Goal: Check status: Check status

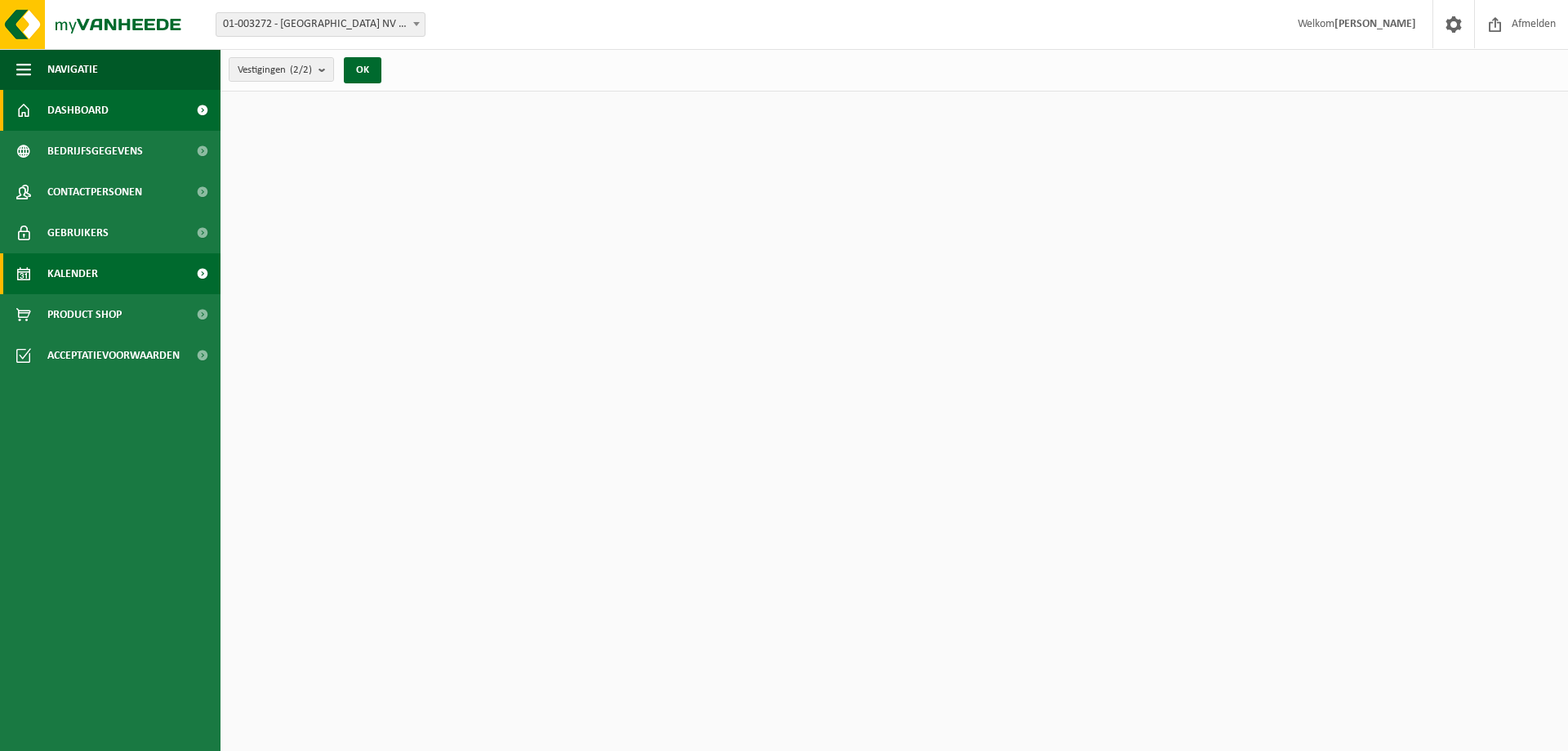
click at [94, 278] on span "Kalender" at bounding box center [73, 274] width 51 height 41
click at [151, 260] on link "Kalender" at bounding box center [110, 274] width 221 height 41
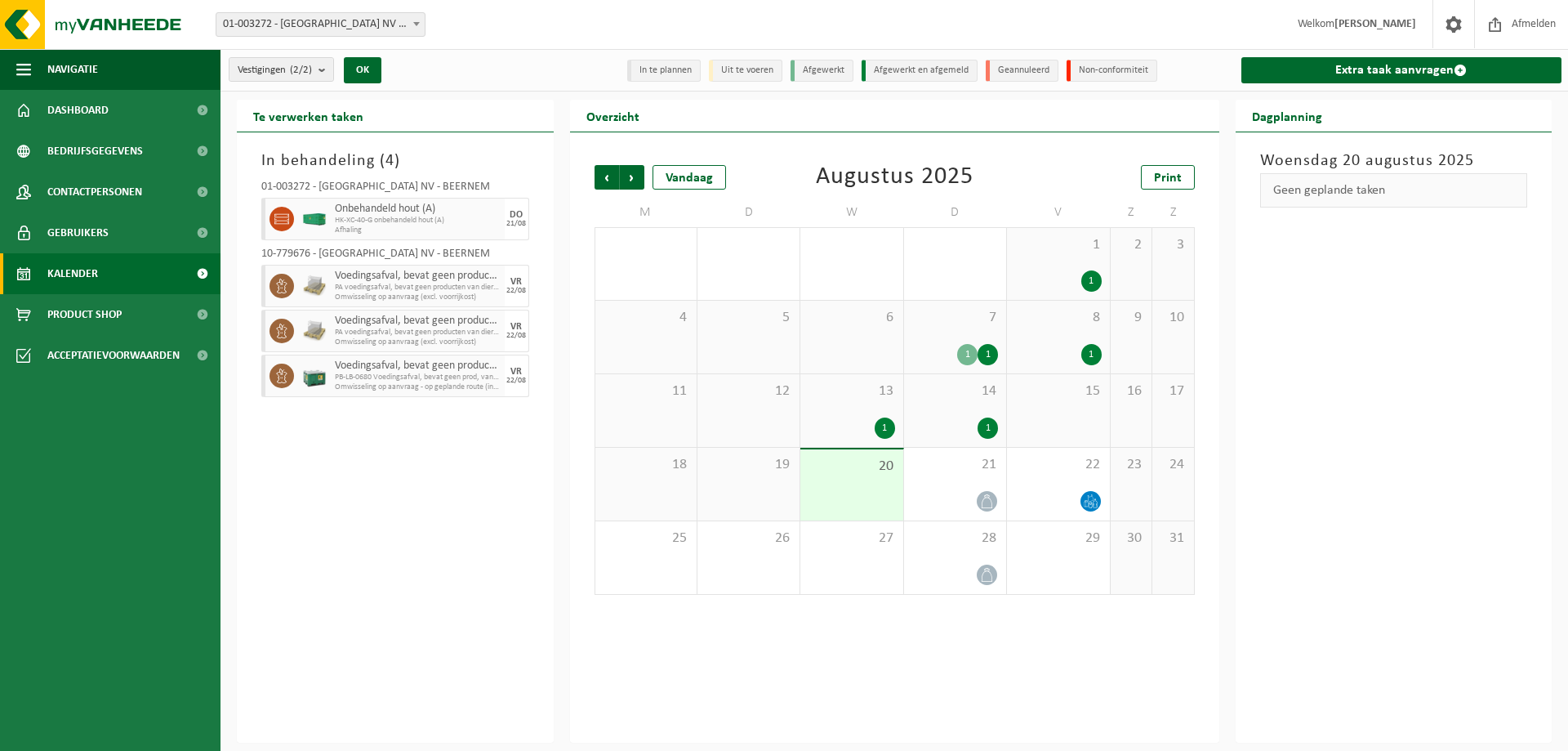
click at [309, 543] on div "In behandeling ( 4 ) 01-003272 - BELGOSUC NV - BEERNEM Onbehandeld hout (A) HK-…" at bounding box center [395, 437] width 317 height 610
click at [309, 539] on div "In behandeling ( 4 ) 01-003272 - BELGOSUC NV - BEERNEM Onbehandeld hout (A) HK-…" at bounding box center [395, 437] width 317 height 610
click at [927, 477] on div "21" at bounding box center [955, 483] width 102 height 73
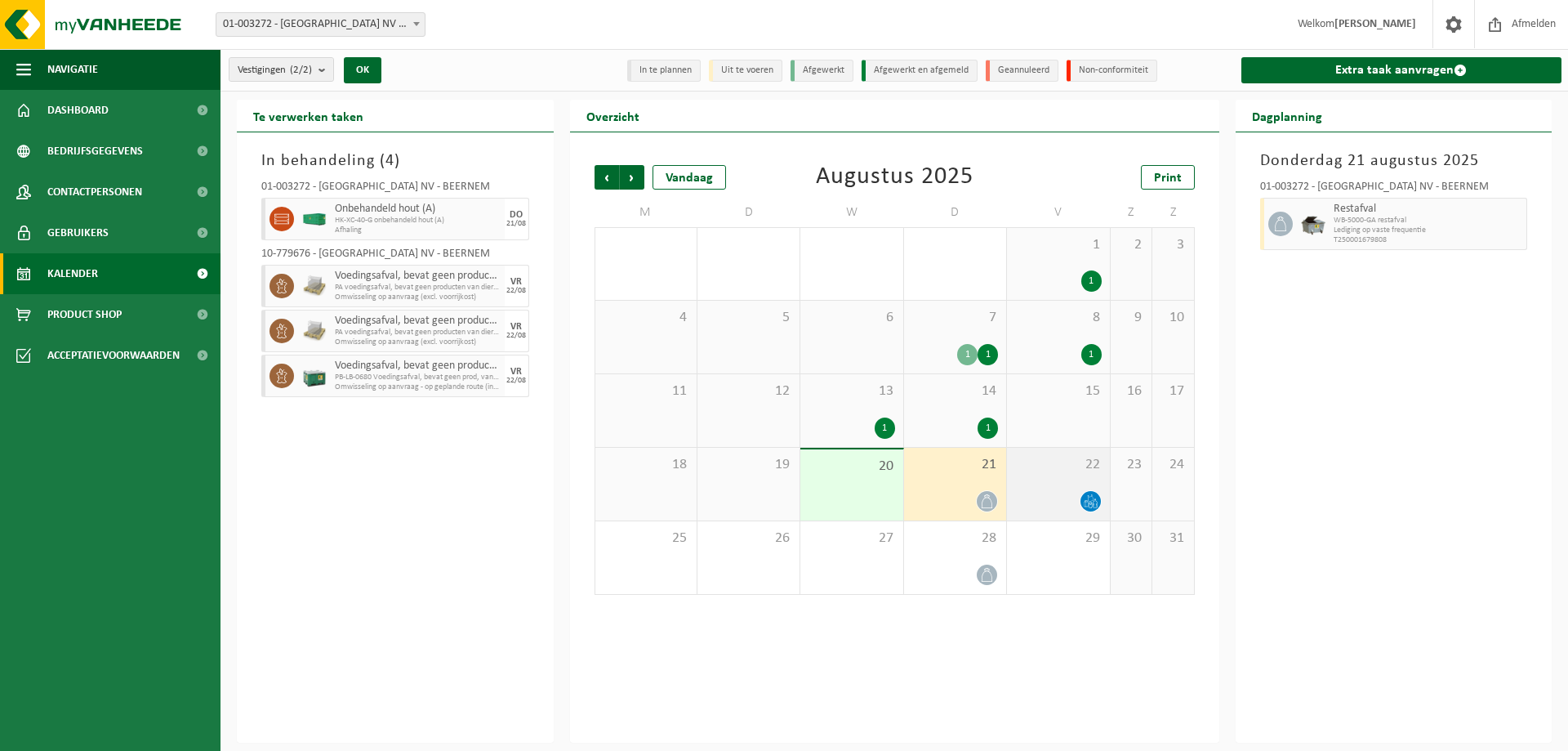
click at [1037, 474] on div "22" at bounding box center [1058, 483] width 102 height 73
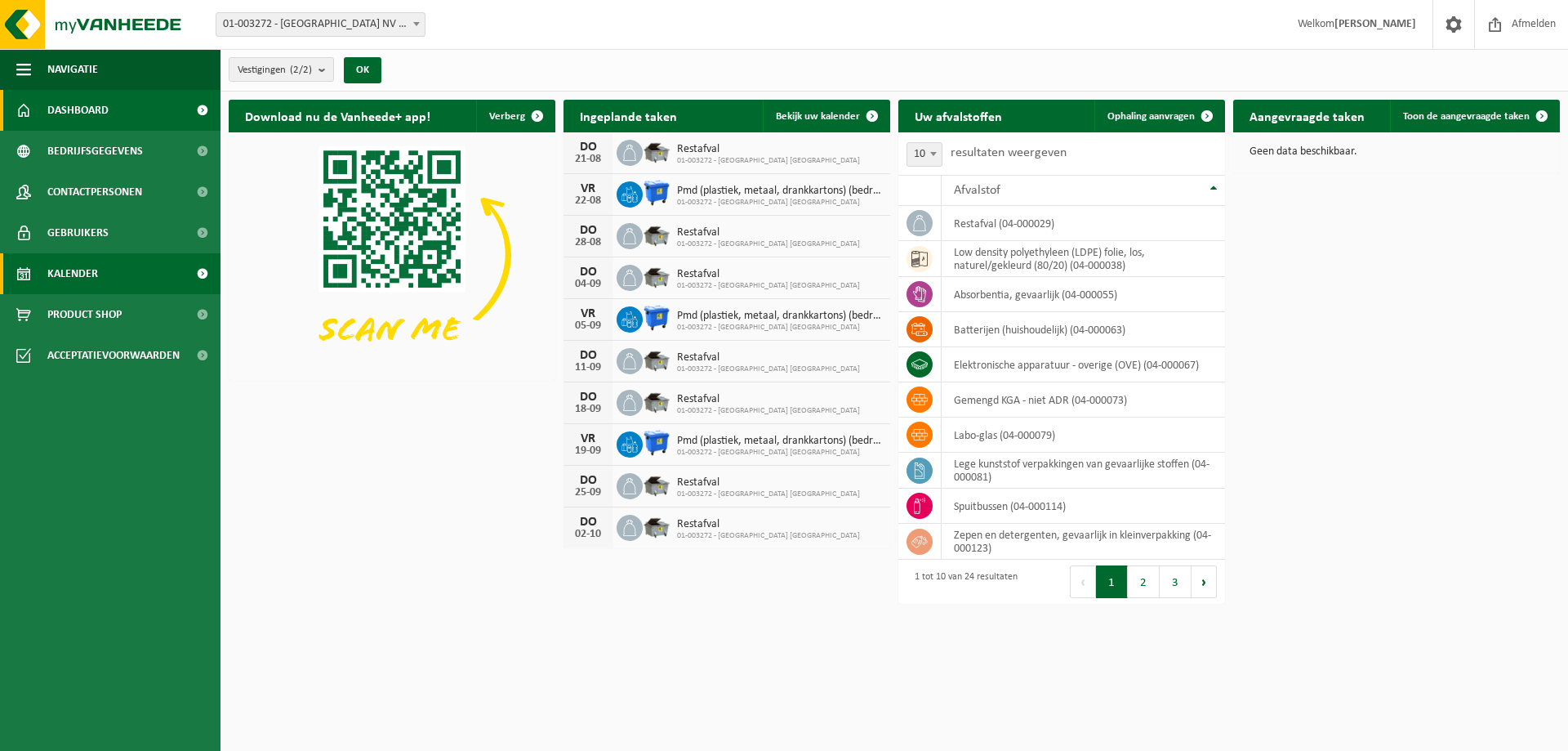
click at [75, 287] on span "Kalender" at bounding box center [73, 274] width 51 height 41
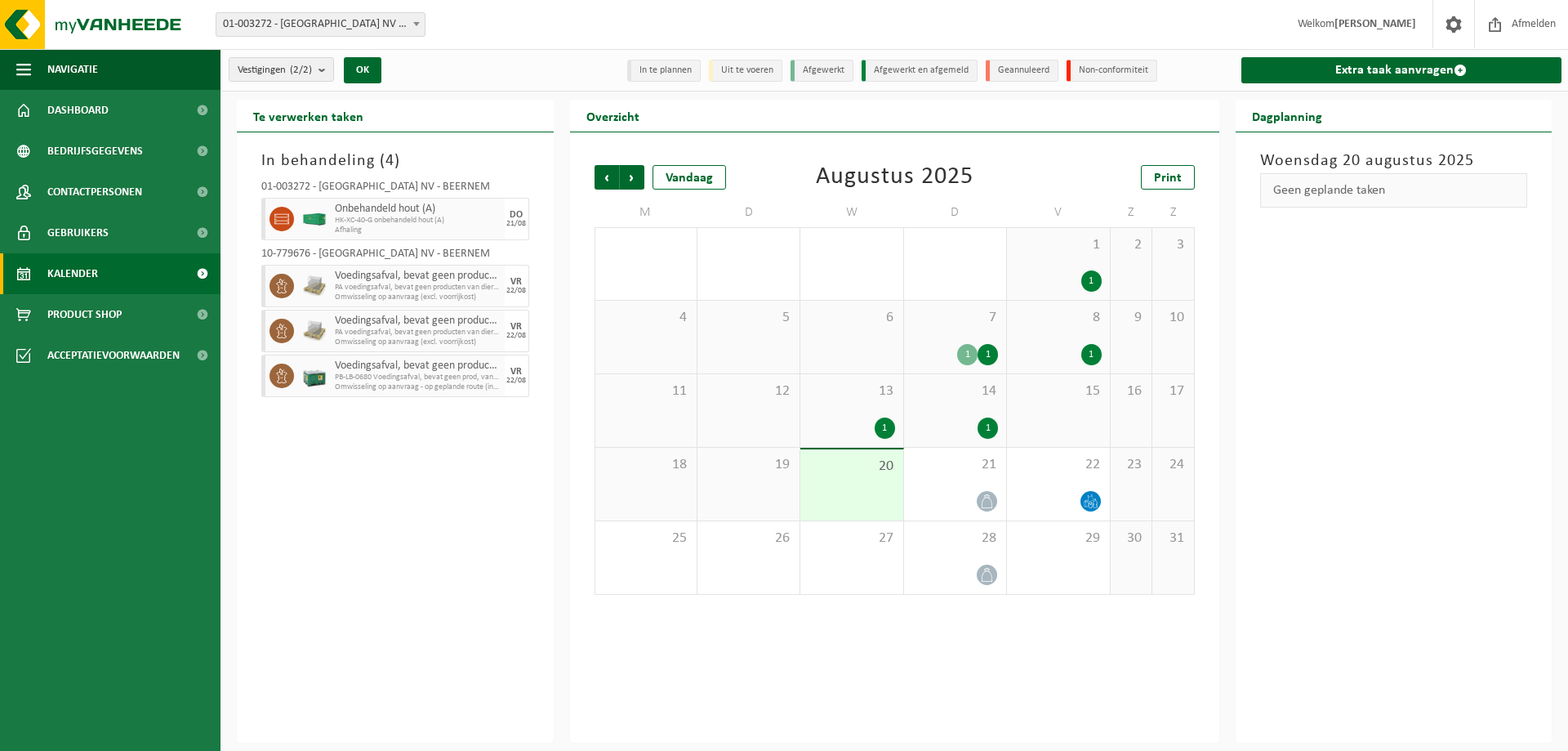
click at [304, 506] on div "In behandeling ( 4 ) 01-003272 - BELGOSUC NV - BEERNEM Onbehandeld hout (A) HK-…" at bounding box center [395, 437] width 317 height 610
click at [363, 221] on span "HK-XC-40-G onbehandeld hout (A)" at bounding box center [405, 221] width 141 height 10
click at [935, 488] on div "21" at bounding box center [955, 483] width 102 height 73
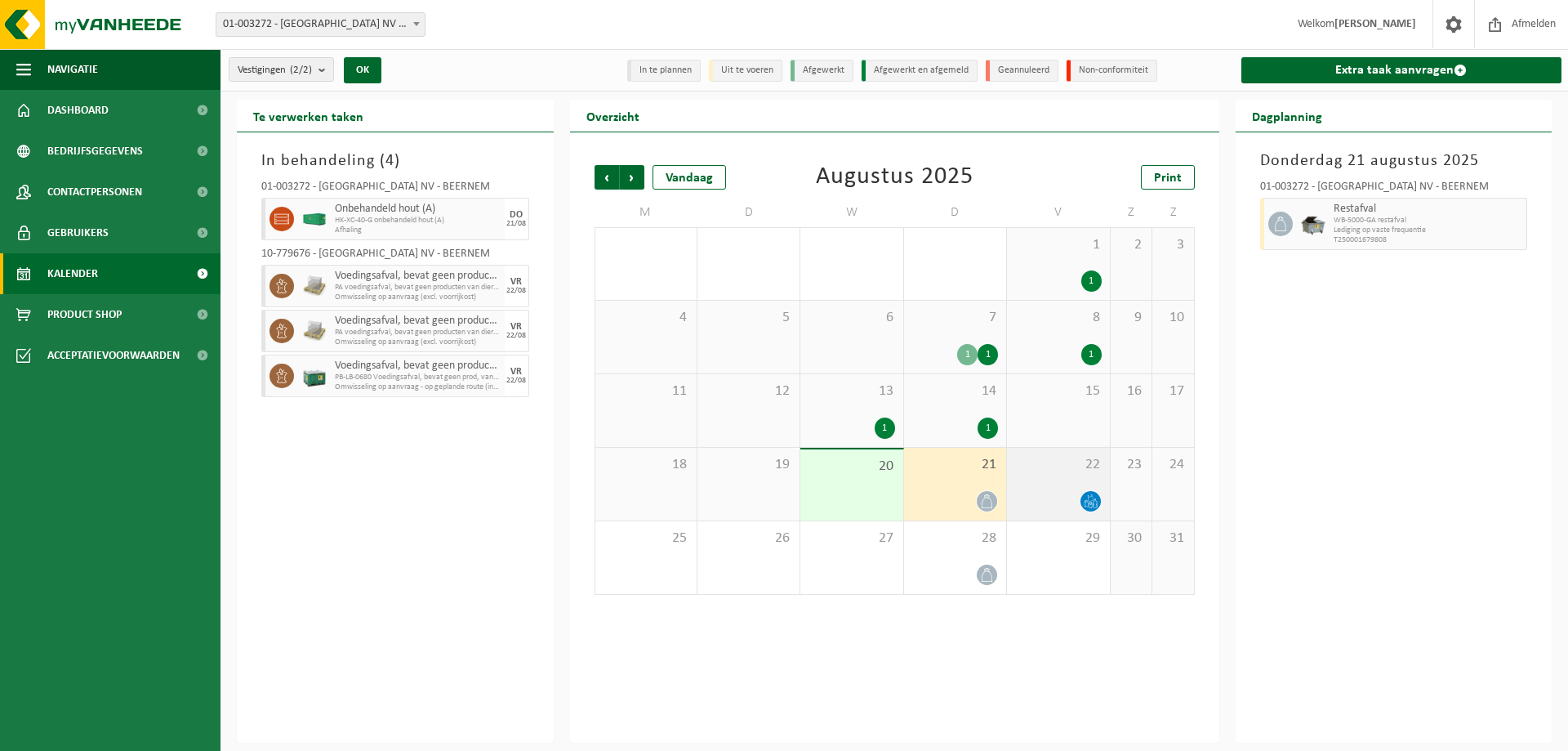
click at [1064, 480] on div "22" at bounding box center [1058, 483] width 102 height 73
